Goal: Task Accomplishment & Management: Use online tool/utility

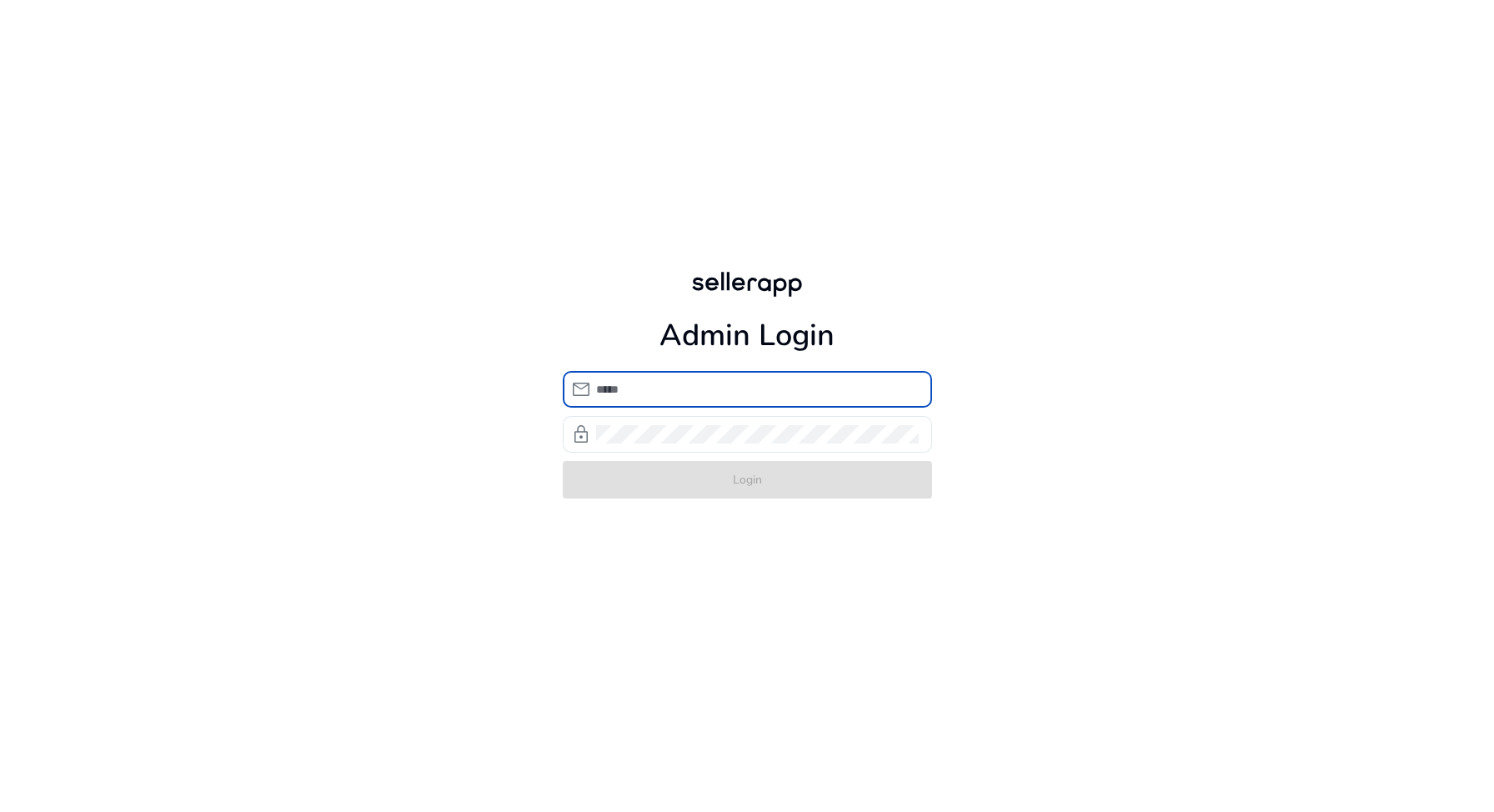
type input "**********"
click at [710, 471] on form "**********" at bounding box center [748, 434] width 369 height 127
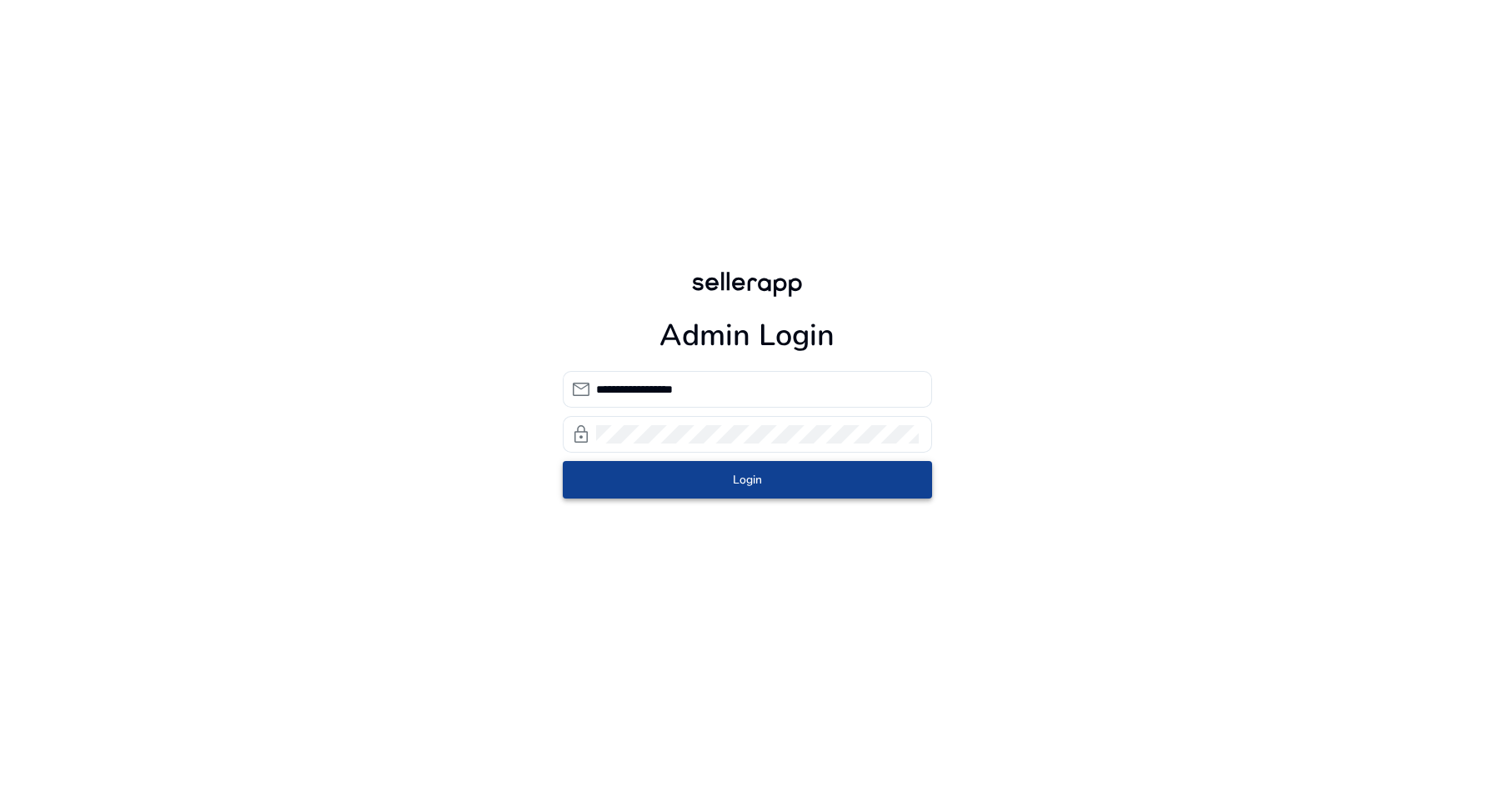
click at [651, 475] on span "submit" at bounding box center [748, 479] width 369 height 40
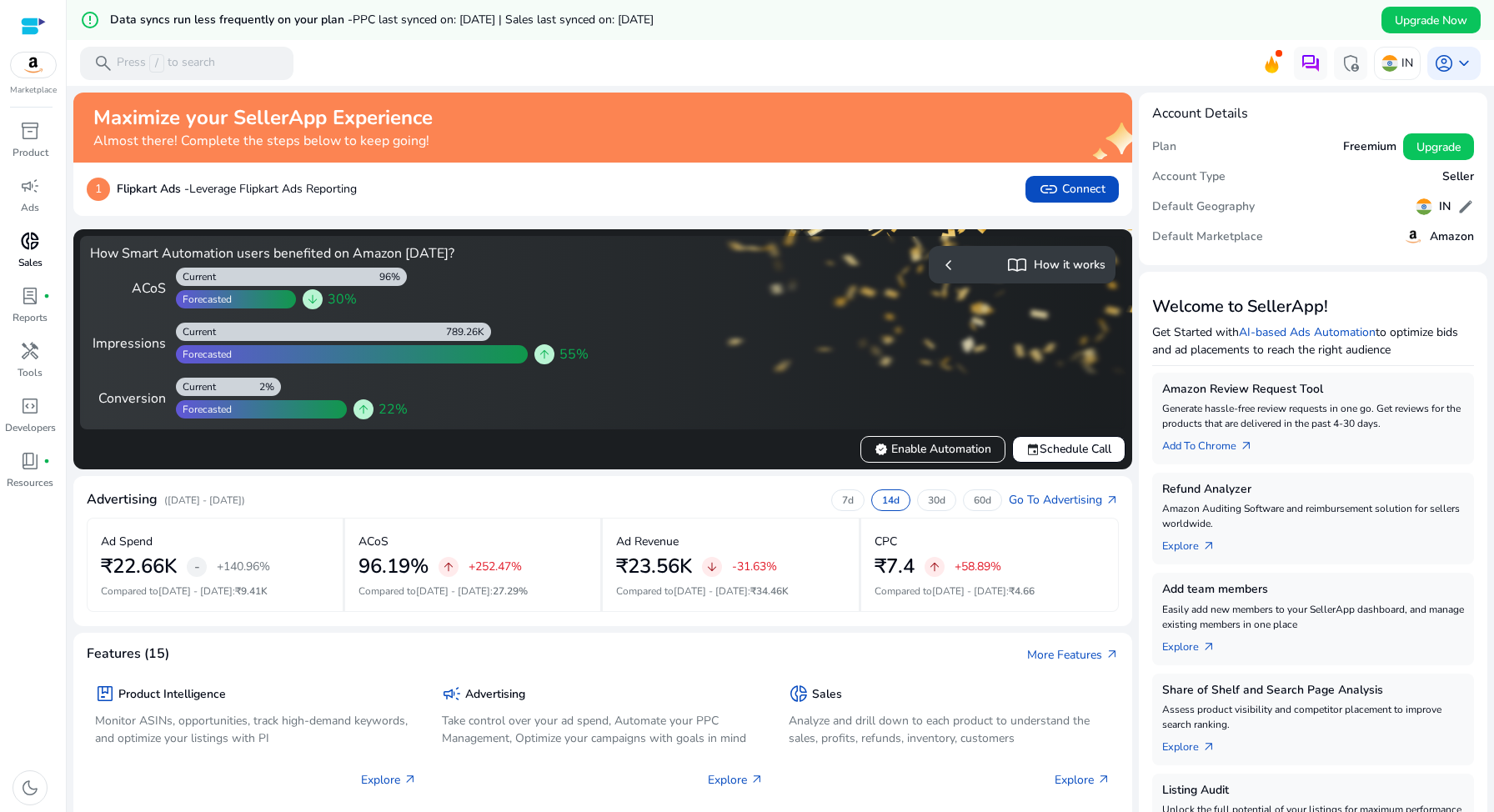
click at [28, 241] on span "donut_small" at bounding box center [29, 241] width 20 height 20
